Goal: Information Seeking & Learning: Learn about a topic

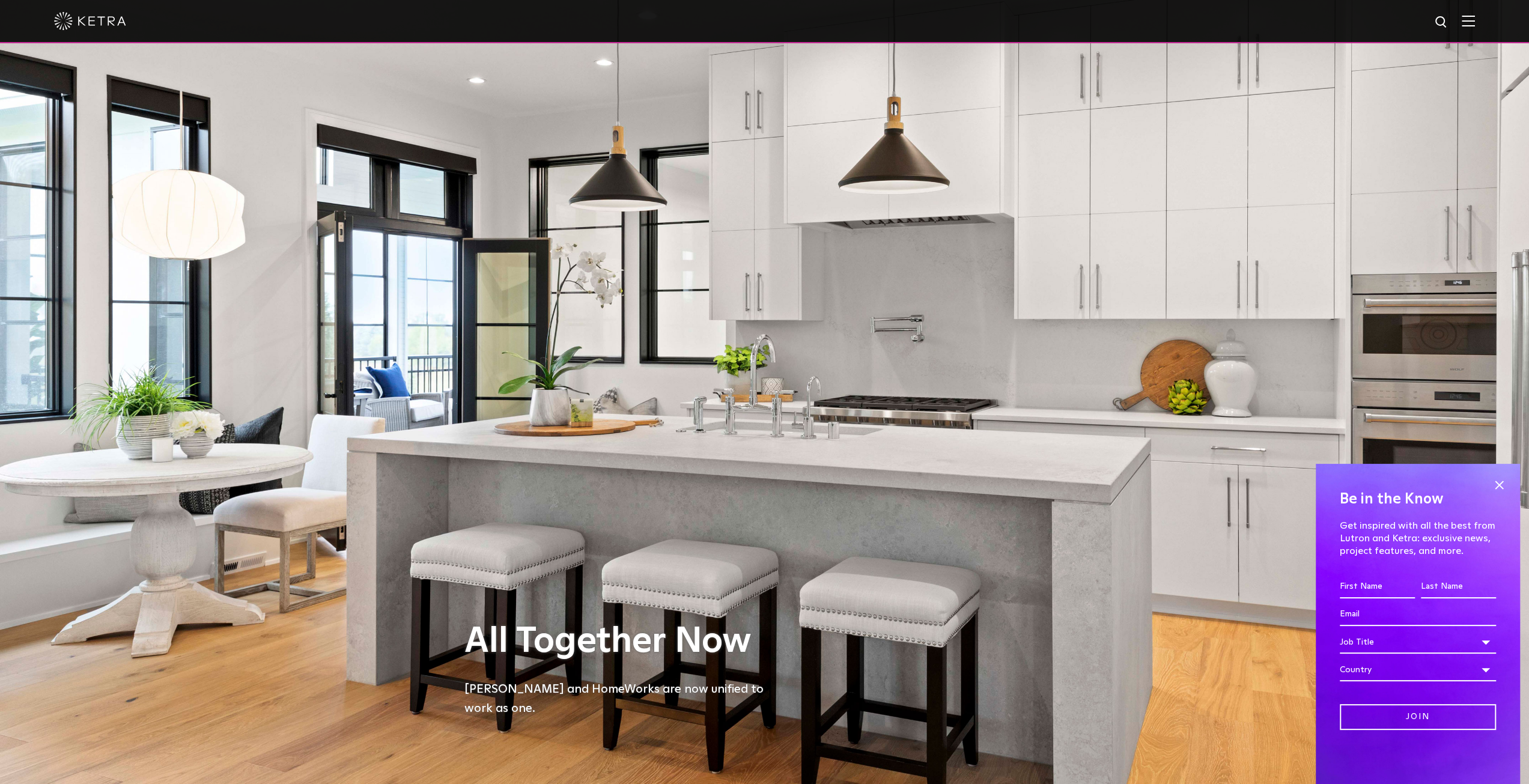
click at [1475, 27] on span at bounding box center [1469, 21] width 13 height 12
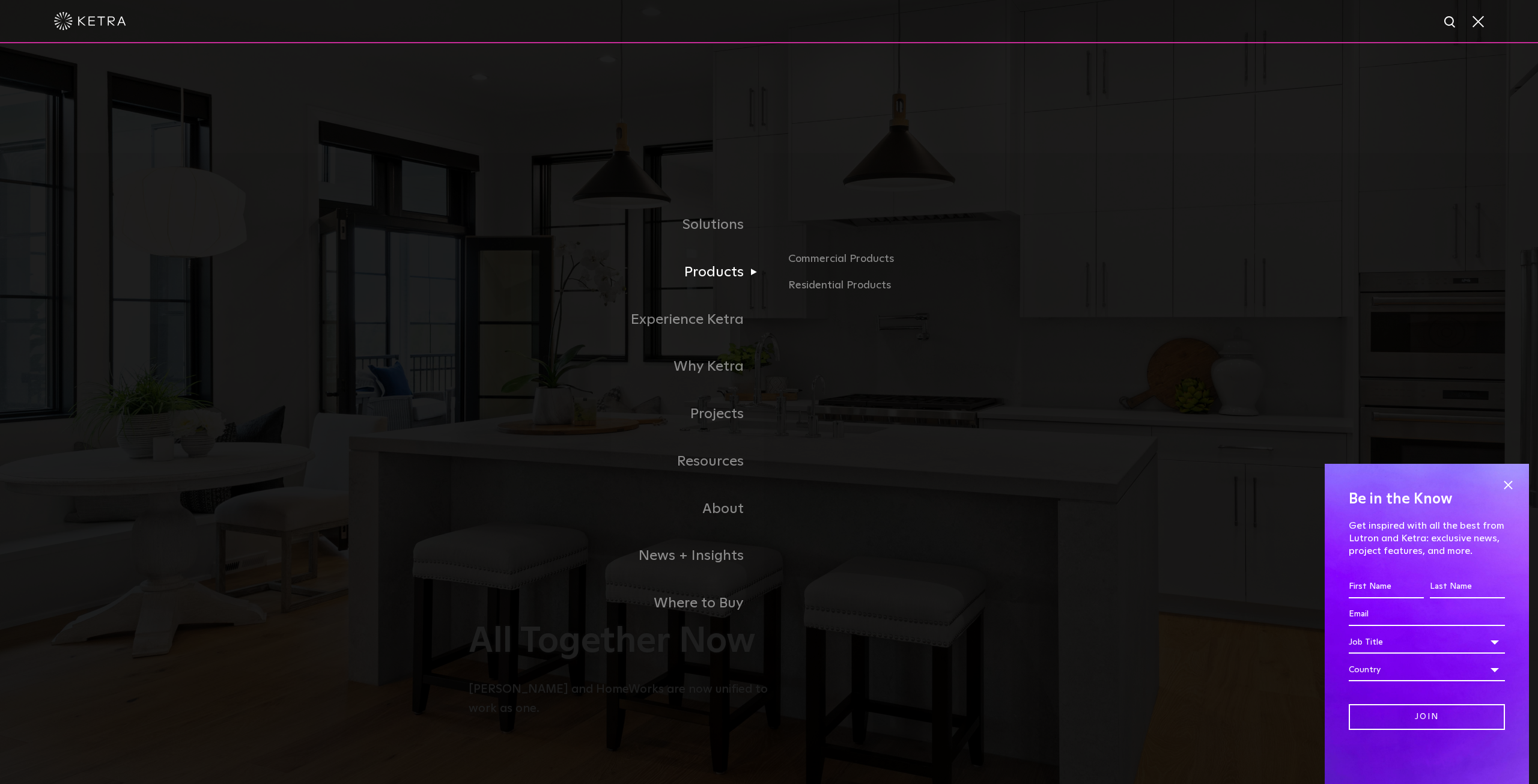
click at [727, 272] on link "Products" at bounding box center [619, 273] width 300 height 47
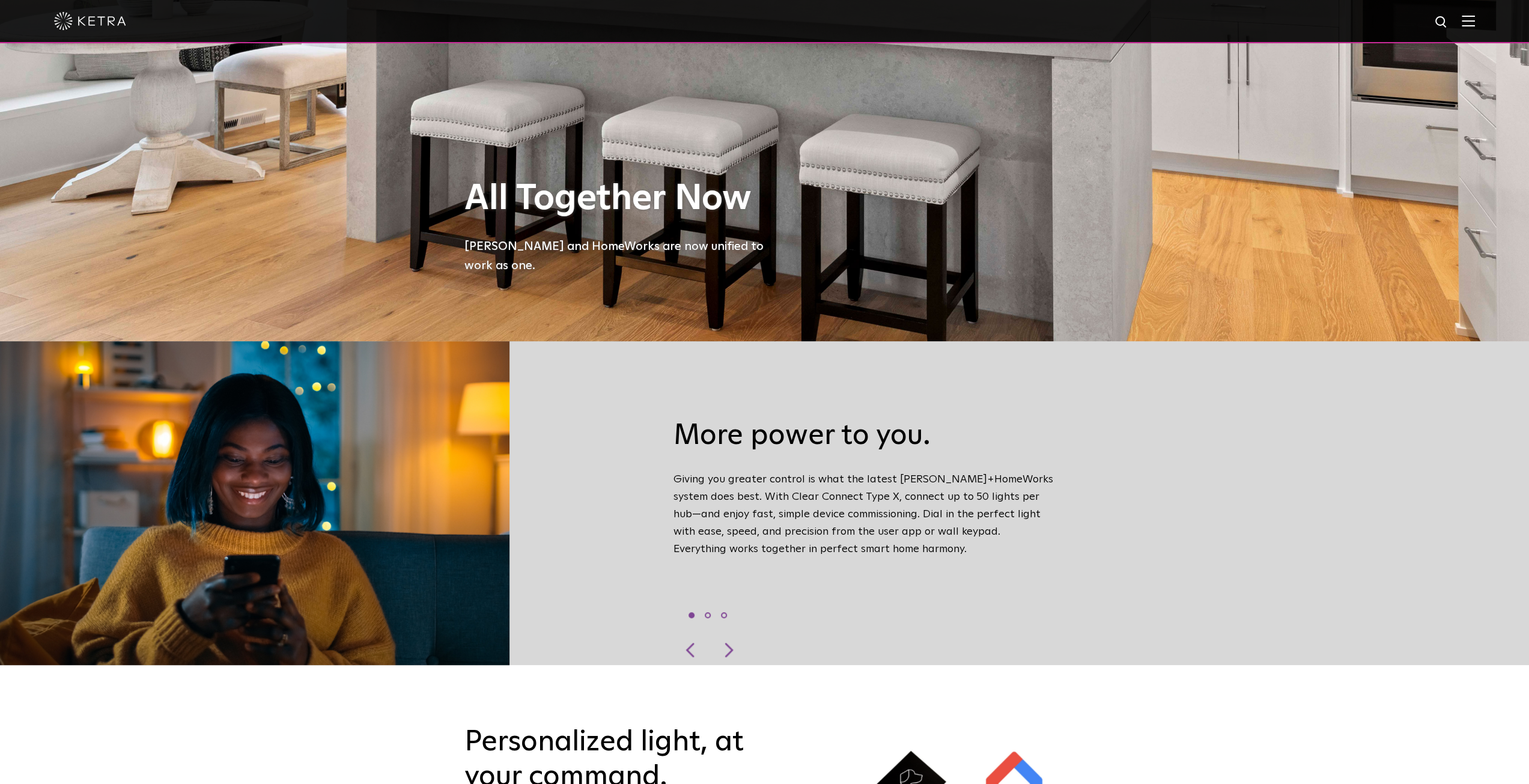
scroll to position [480, 0]
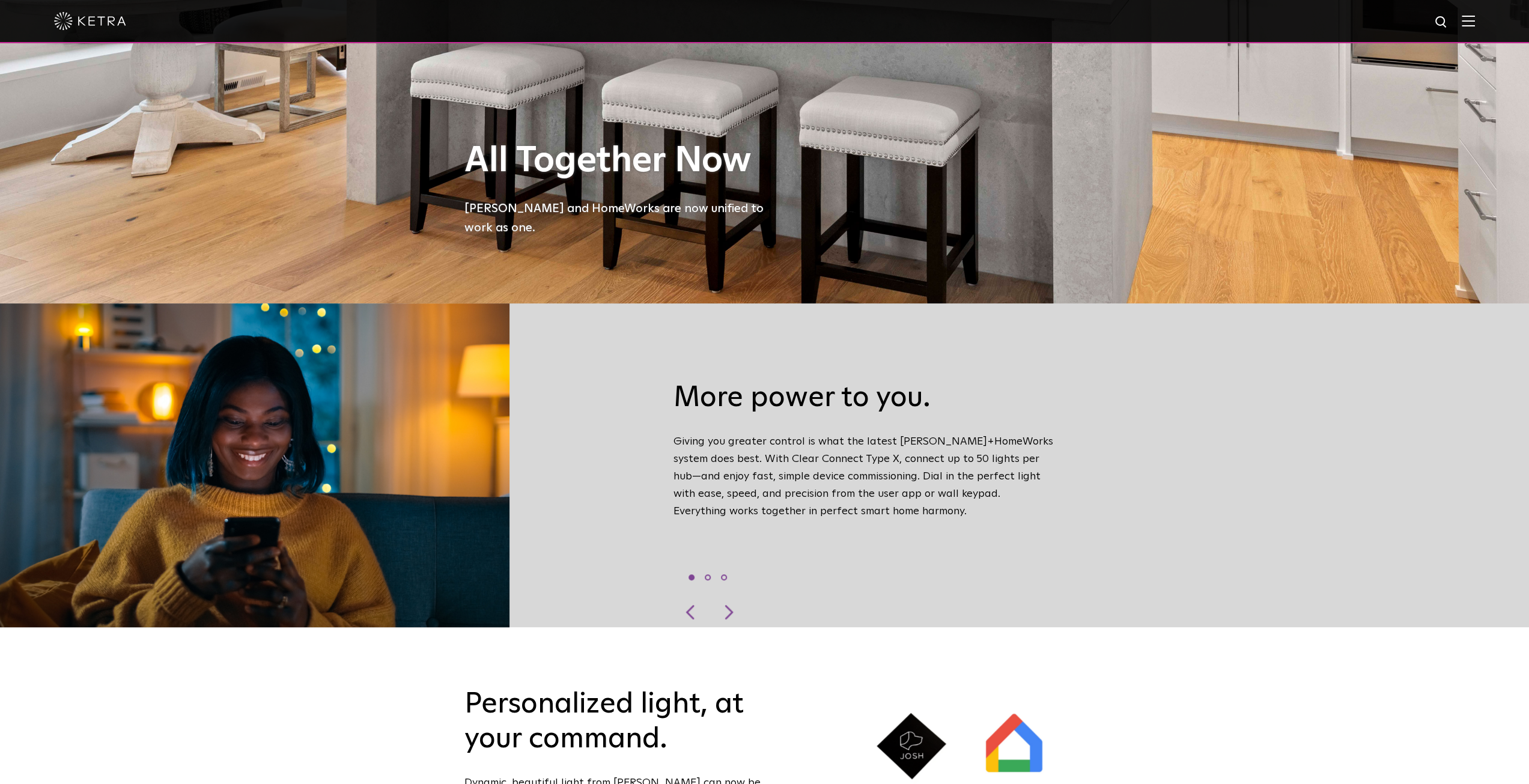
click at [1036, 461] on div "More power to you. Giving you greater control is what the latest Ketra+HomeWork…" at bounding box center [865, 465] width 401 height 290
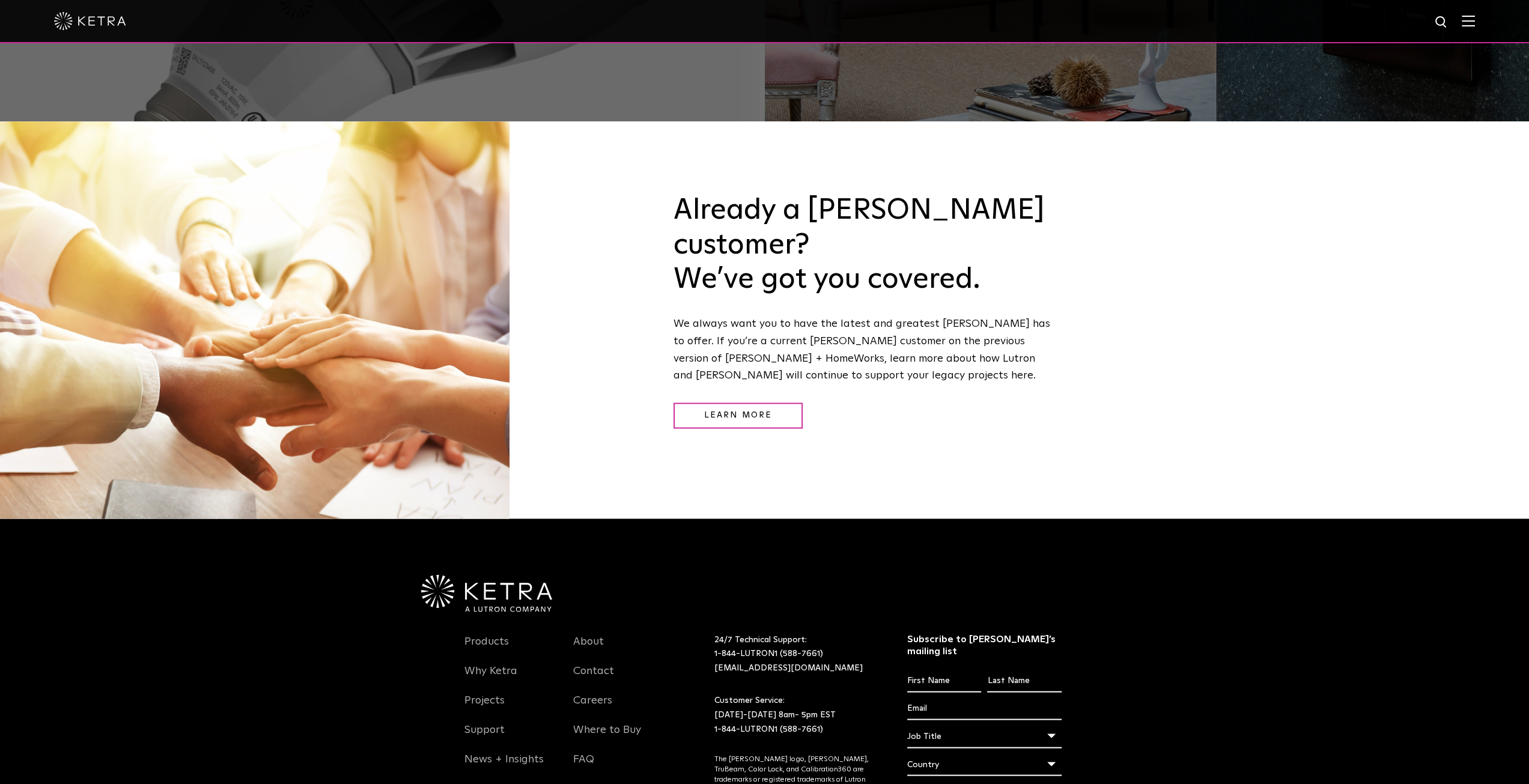
scroll to position [1758, 0]
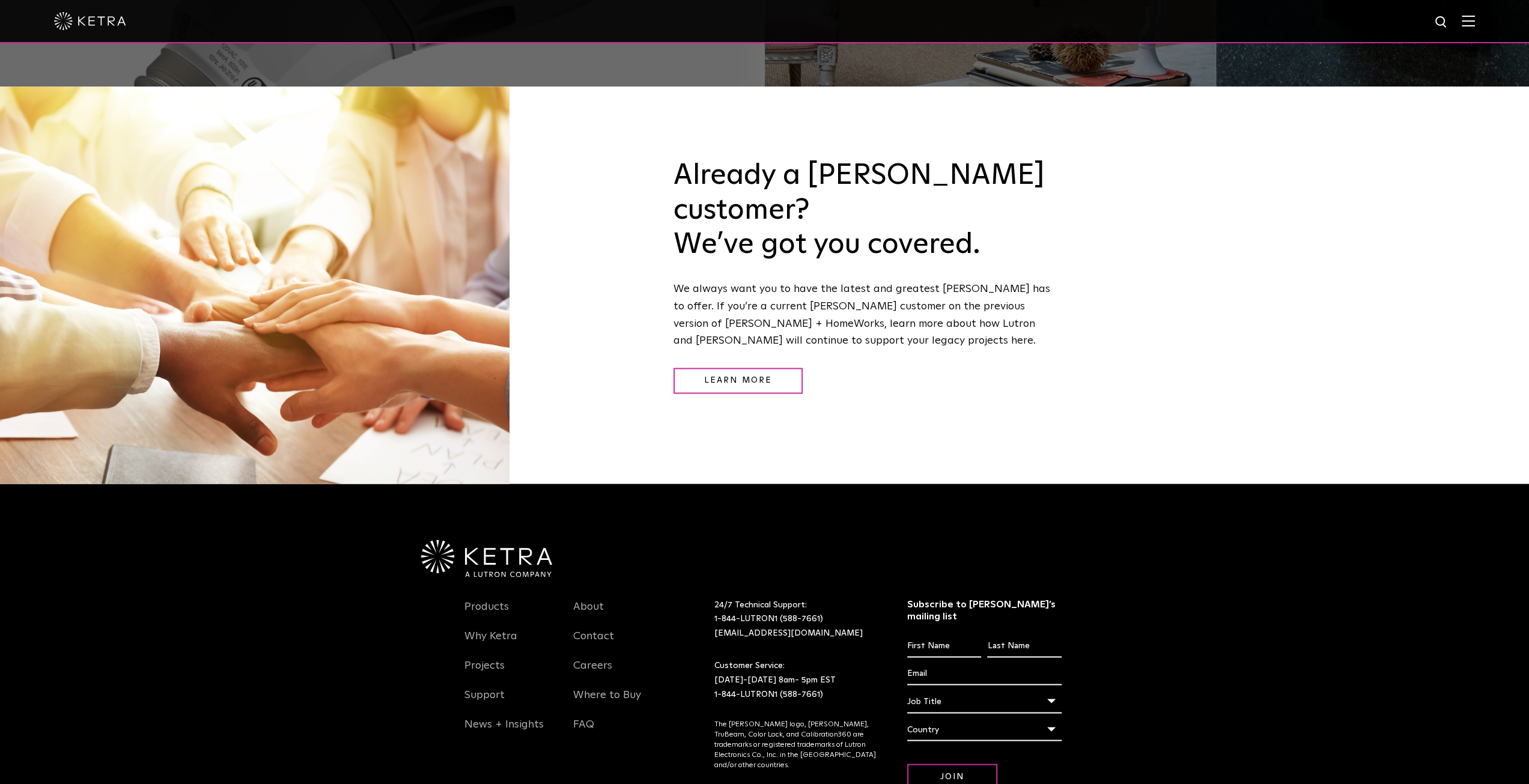
click at [531, 540] on img at bounding box center [486, 558] width 131 height 37
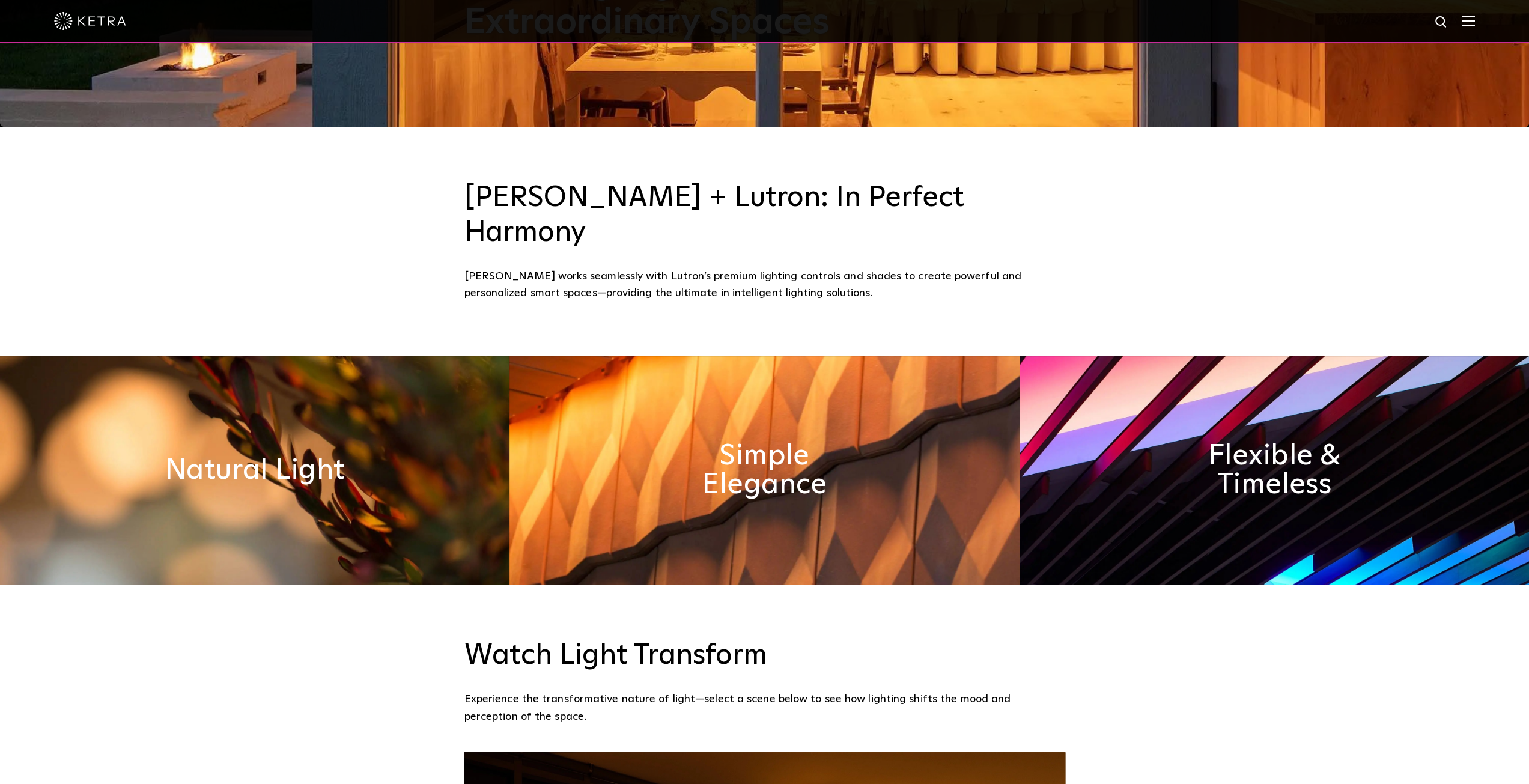
scroll to position [660, 0]
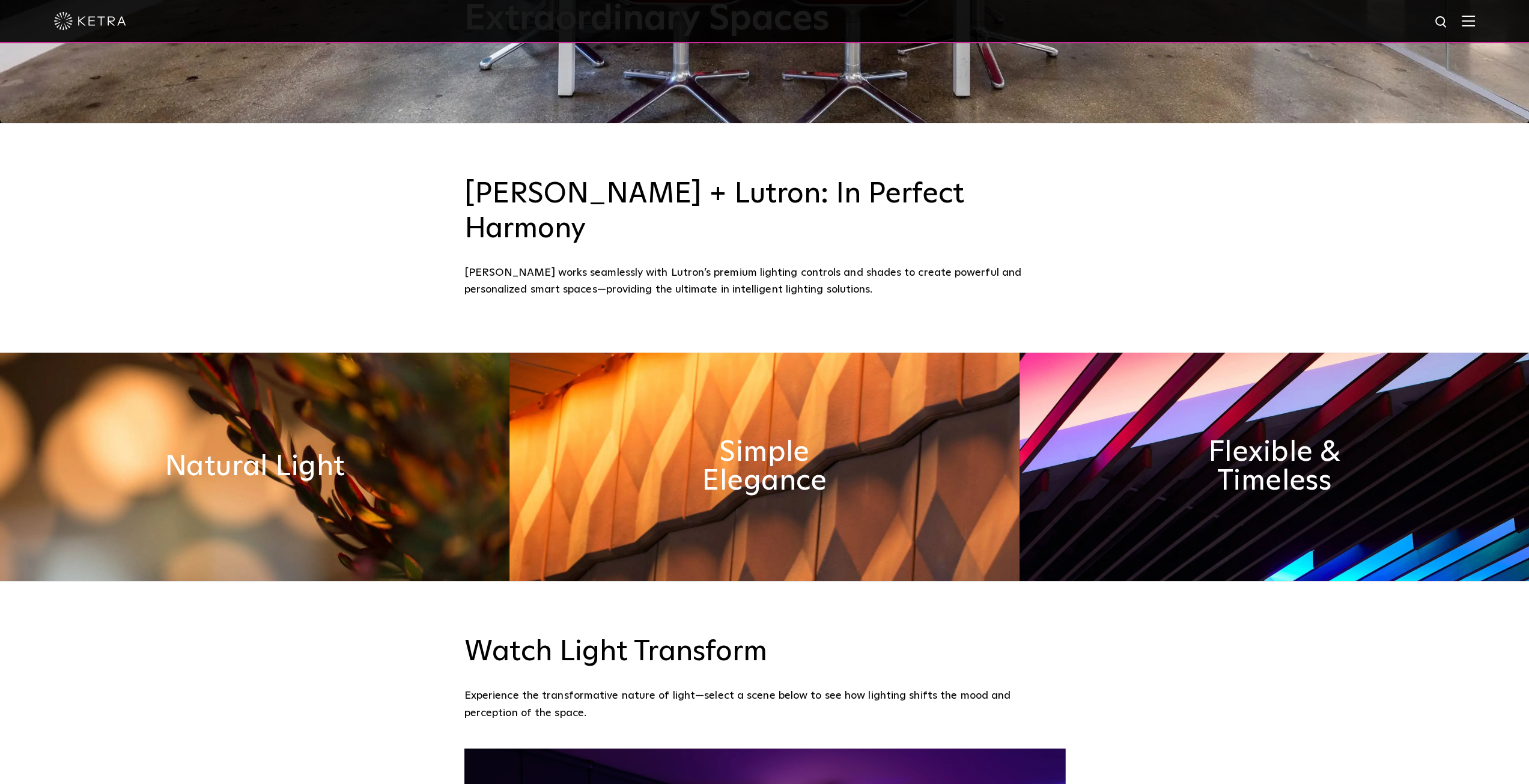
click at [378, 459] on img at bounding box center [255, 467] width 510 height 228
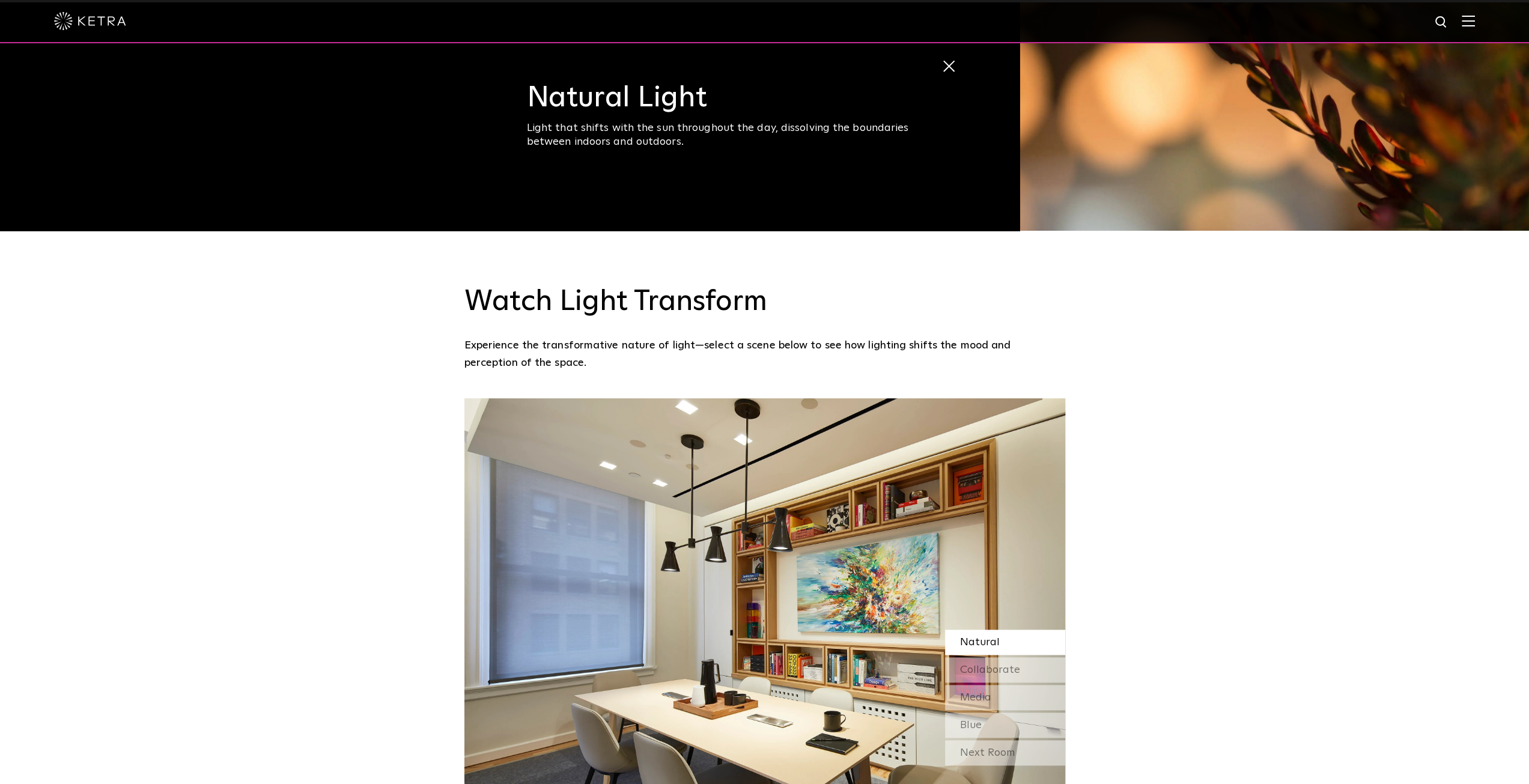
scroll to position [1021, 0]
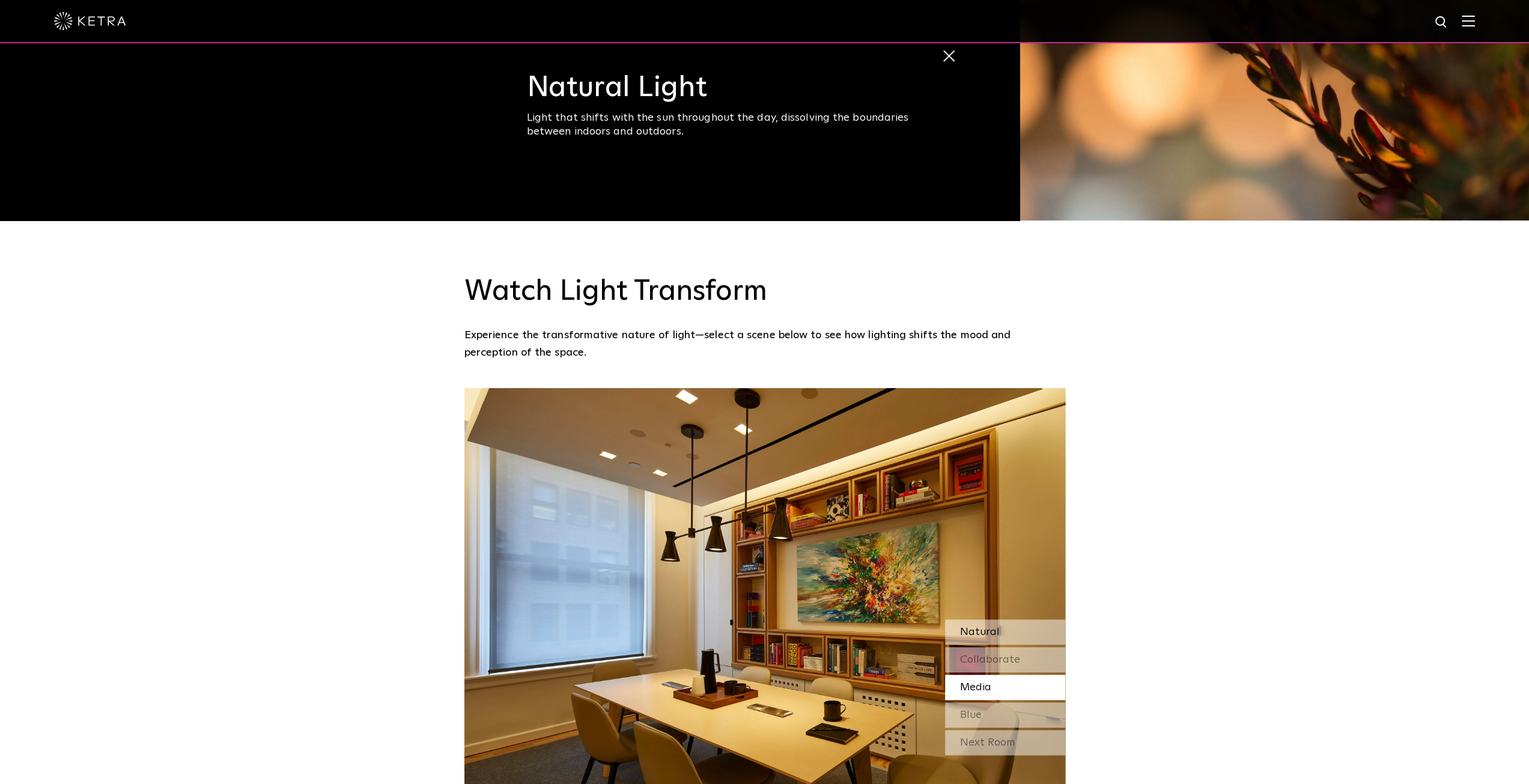
click at [1035, 619] on div "Natural" at bounding box center [1004, 631] width 120 height 25
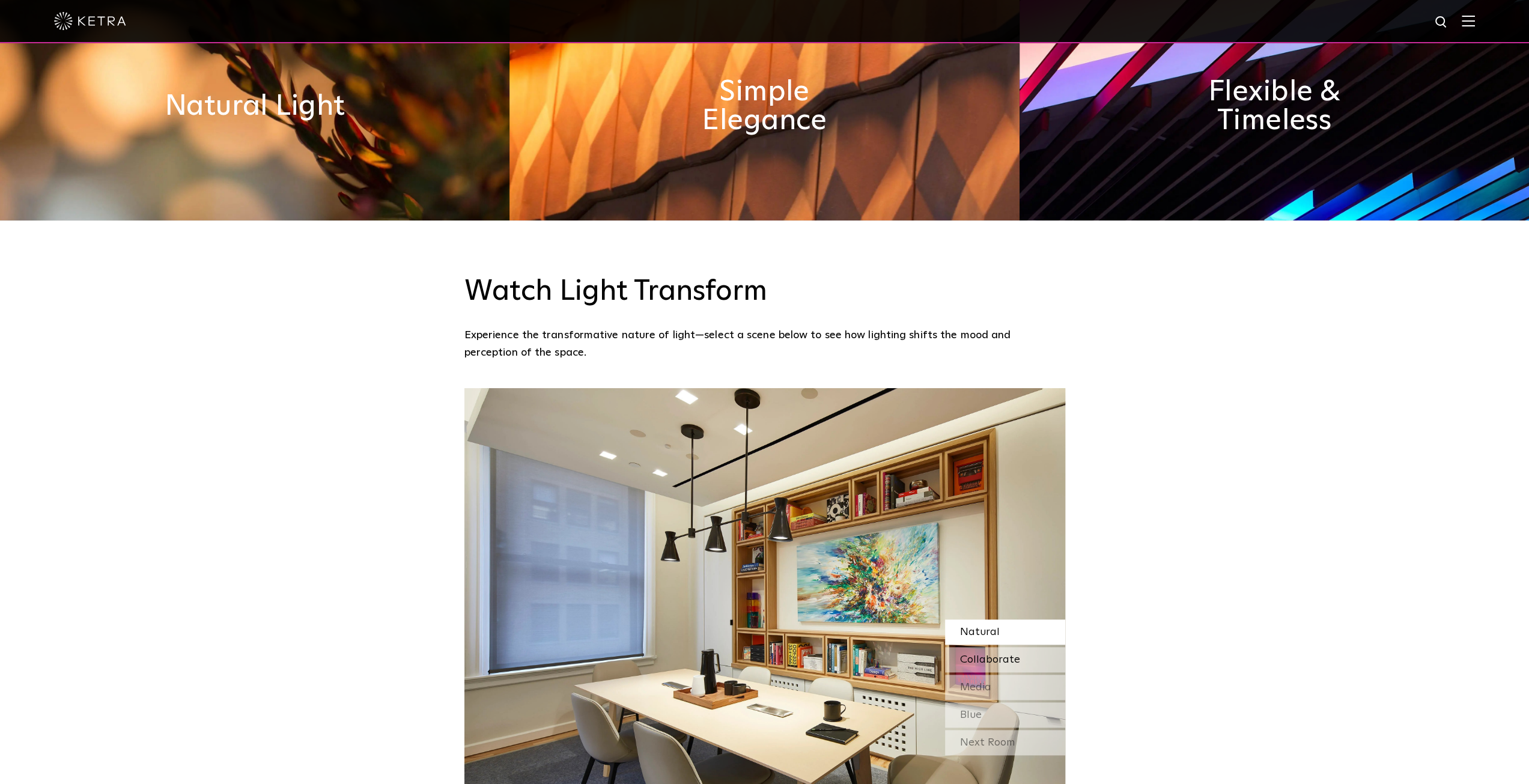
click at [1014, 654] on span "Collaborate" at bounding box center [990, 659] width 60 height 10
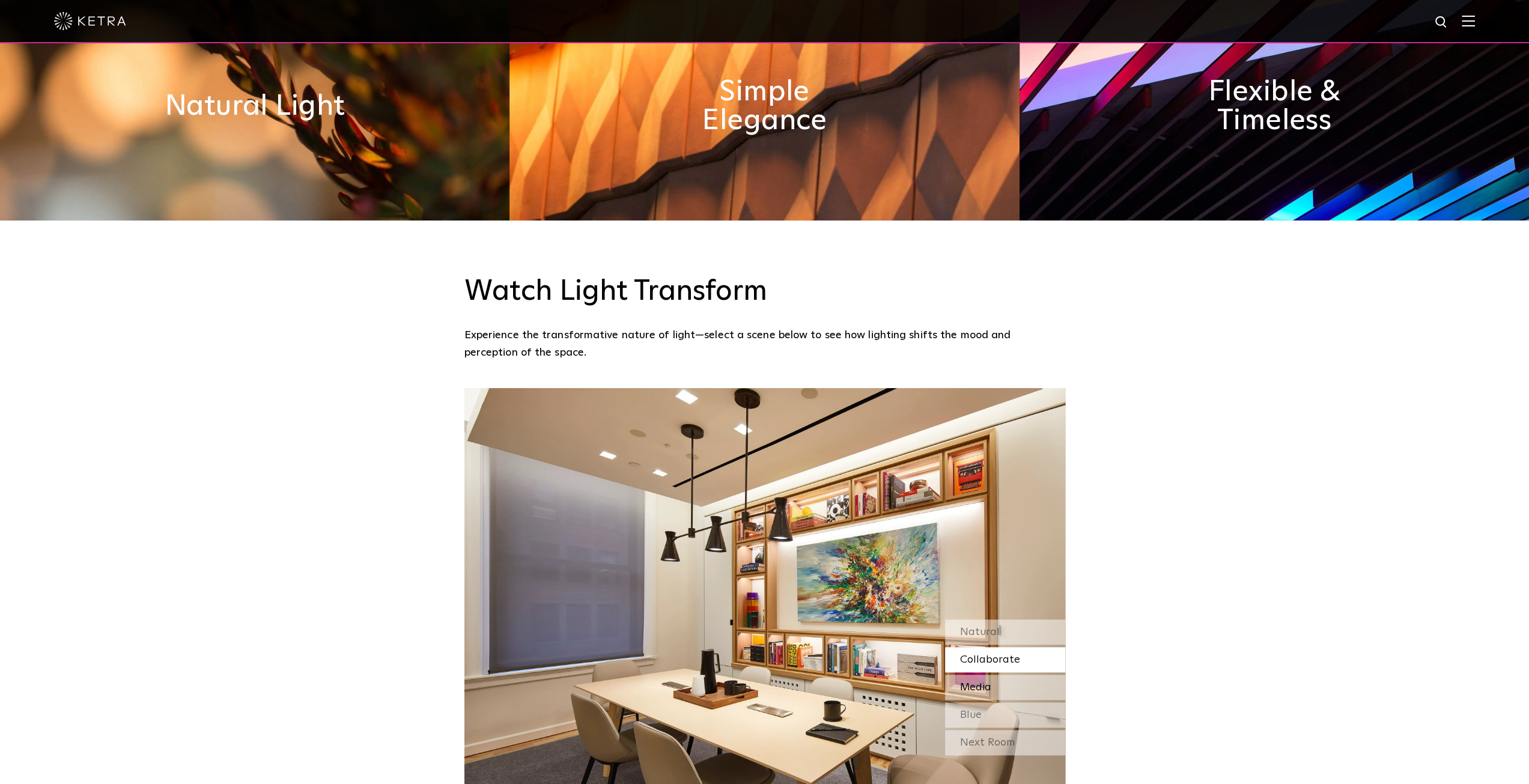
click at [1011, 675] on div "Media" at bounding box center [1004, 687] width 120 height 25
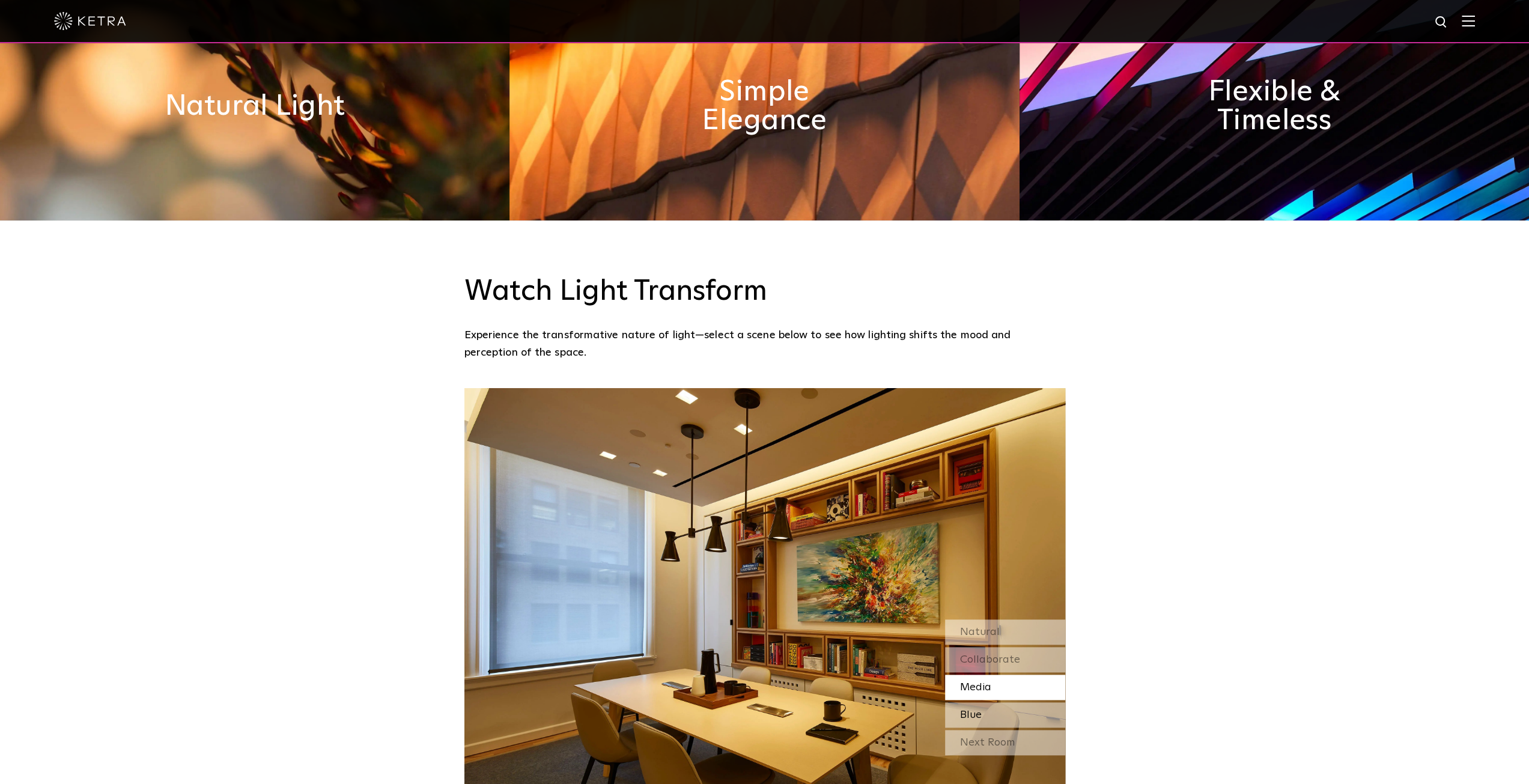
click at [1006, 702] on div "Blue" at bounding box center [1004, 714] width 120 height 25
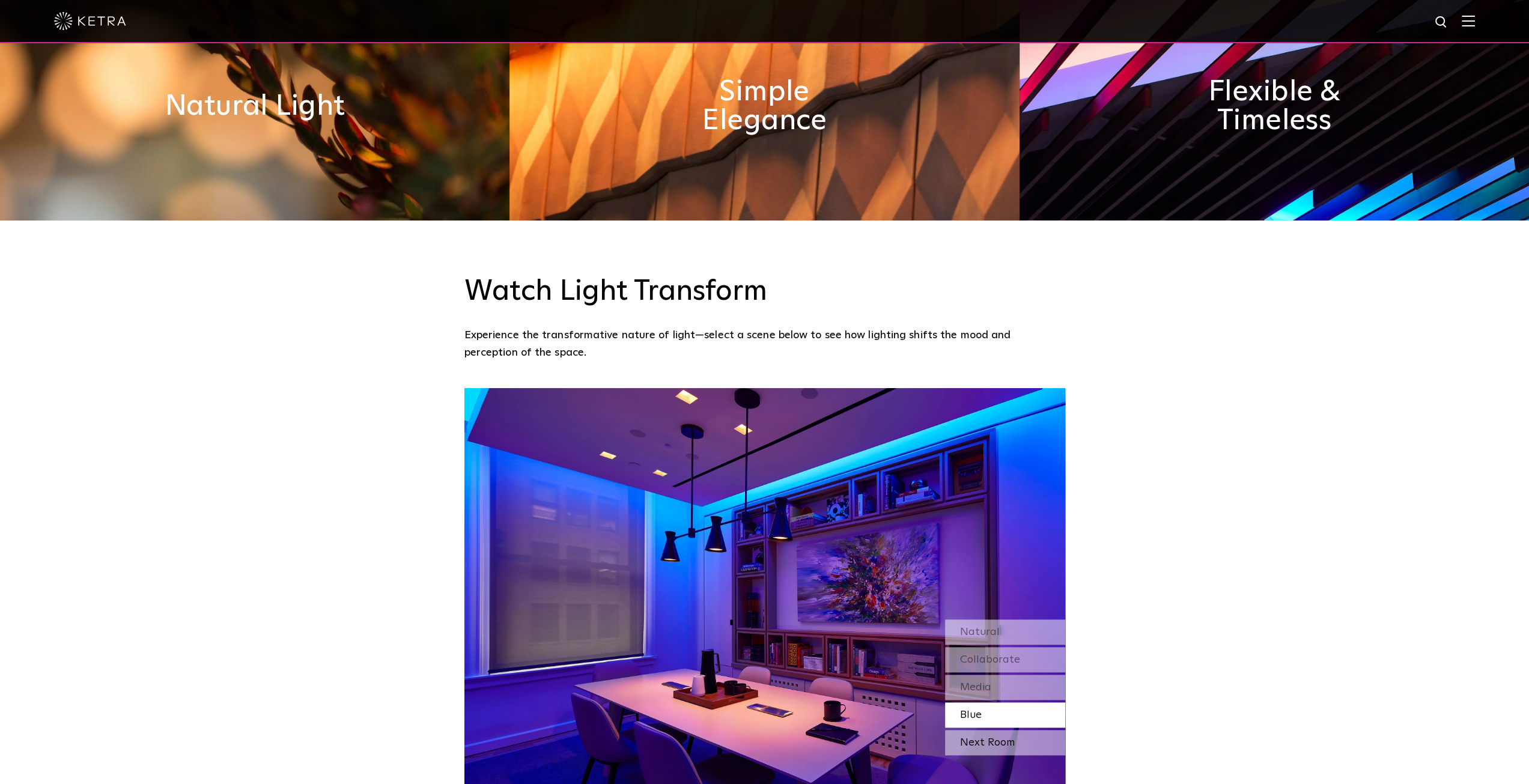
click at [1006, 729] on div "Next Room" at bounding box center [1004, 742] width 120 height 25
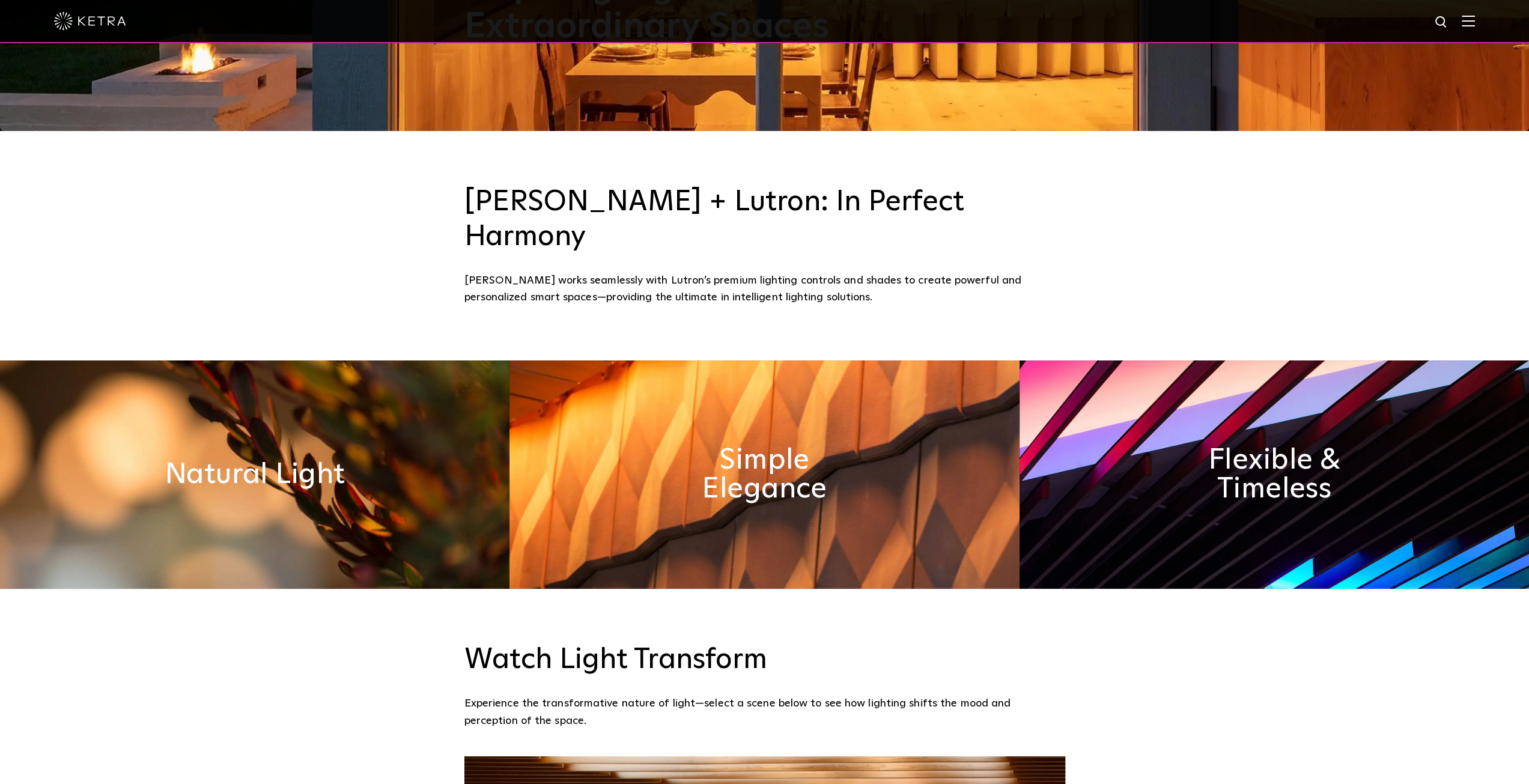
scroll to position [721, 0]
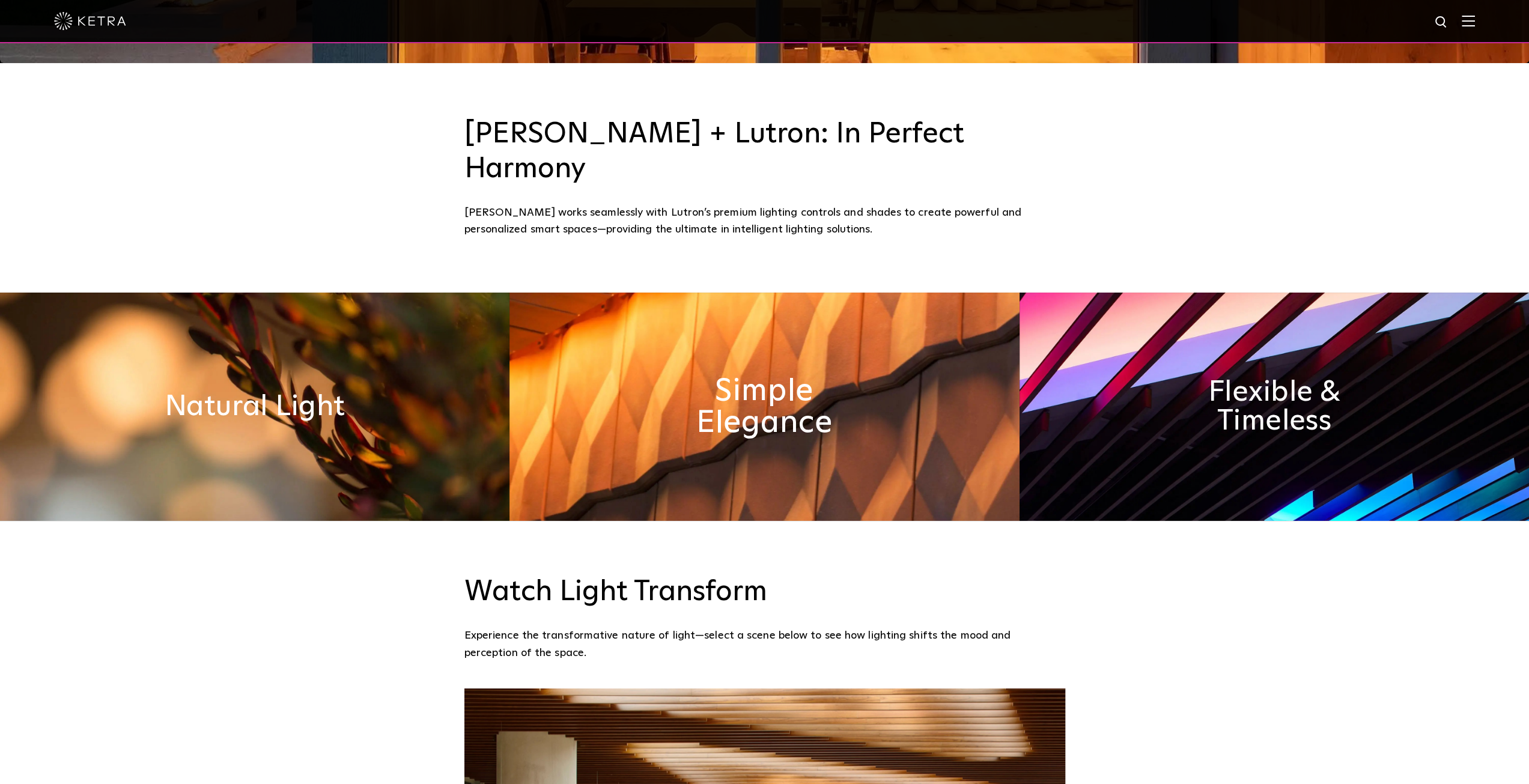
click at [829, 398] on h2 "Simple Elegance" at bounding box center [764, 406] width 200 height 63
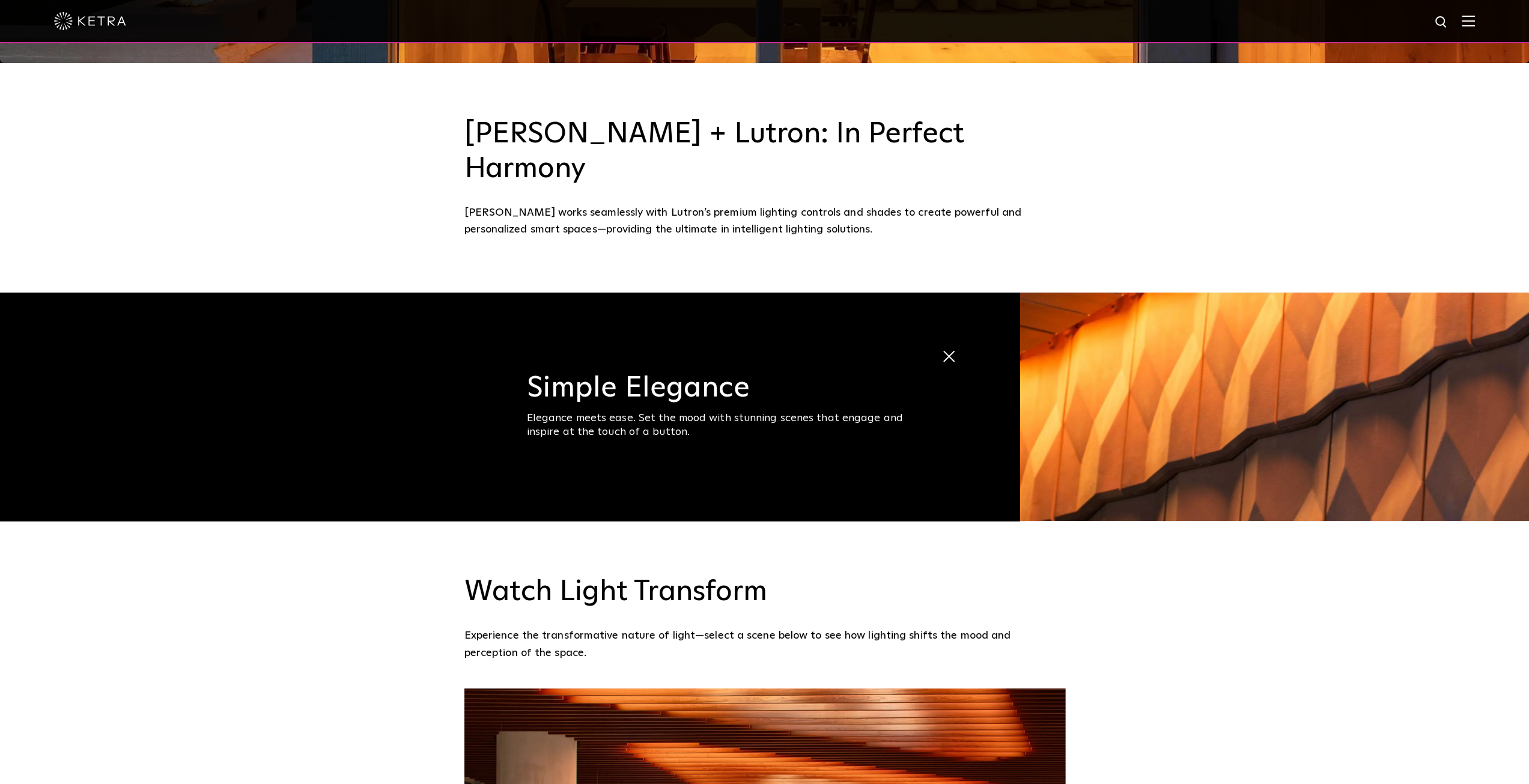
click at [1475, 21] on img at bounding box center [1469, 21] width 13 height 11
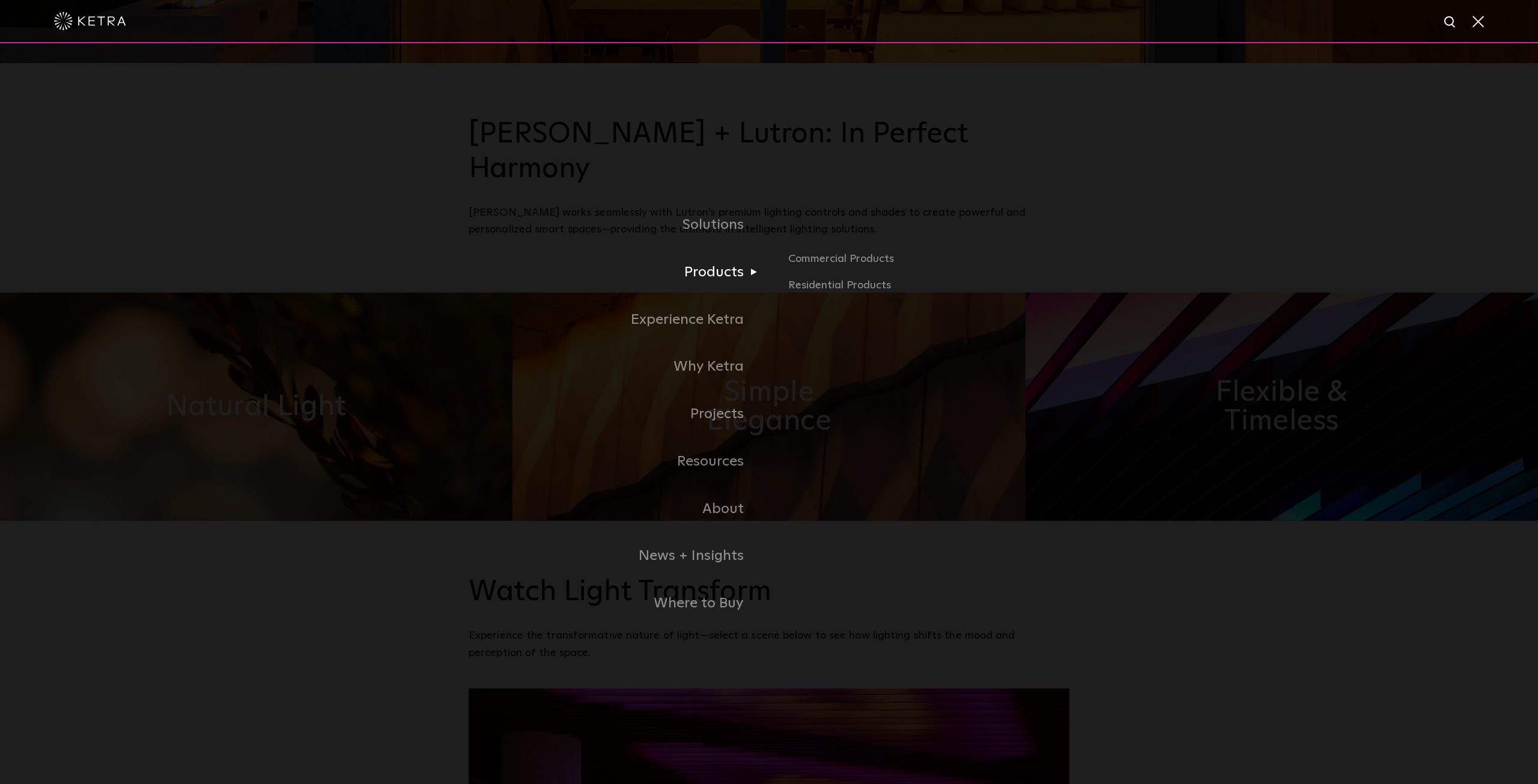
click at [730, 275] on link "Products" at bounding box center [619, 273] width 300 height 47
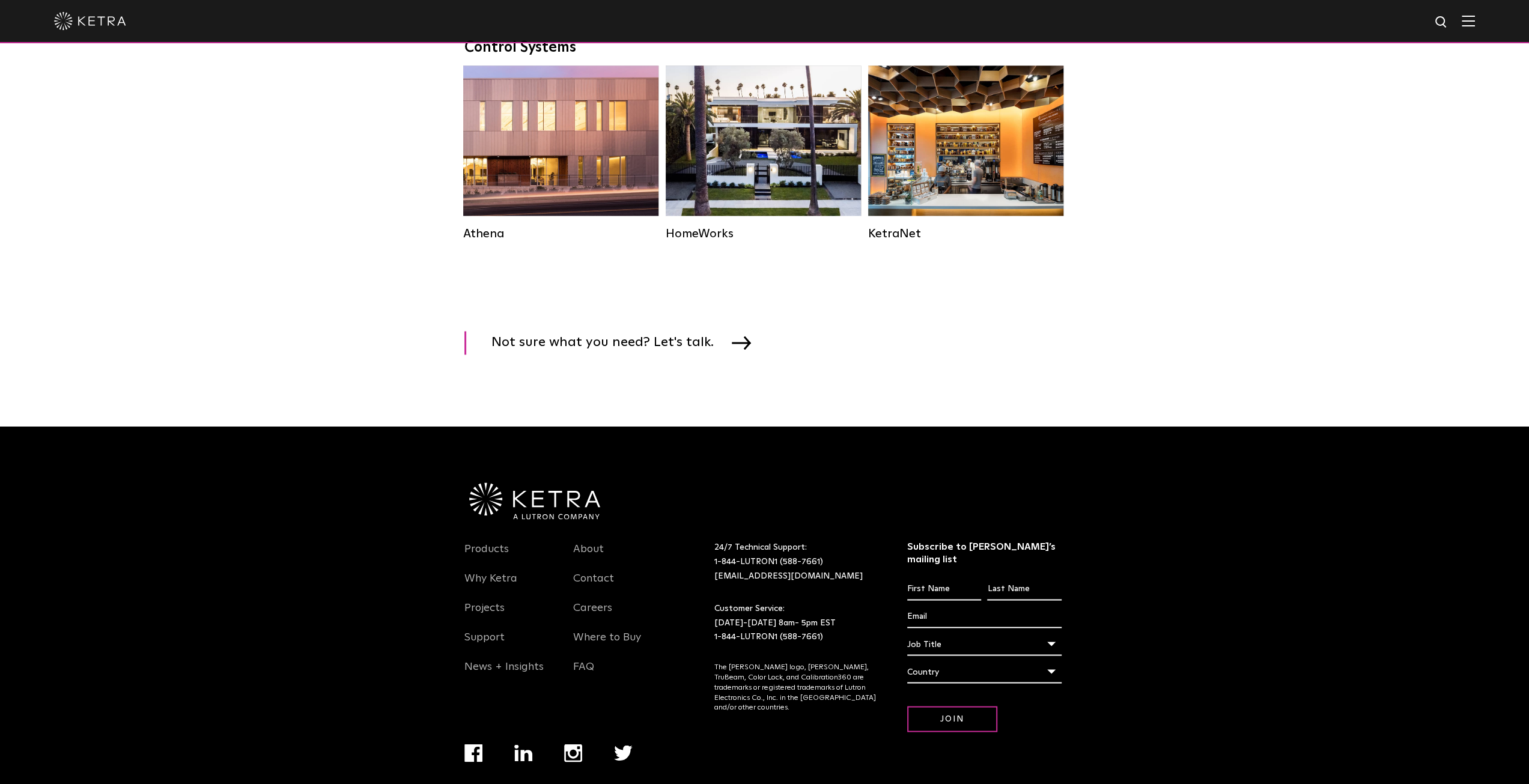
scroll to position [1802, 0]
